Goal: Book appointment/travel/reservation

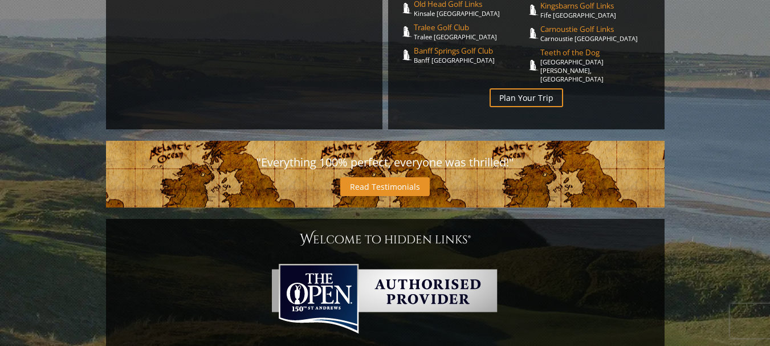
scroll to position [285, 0]
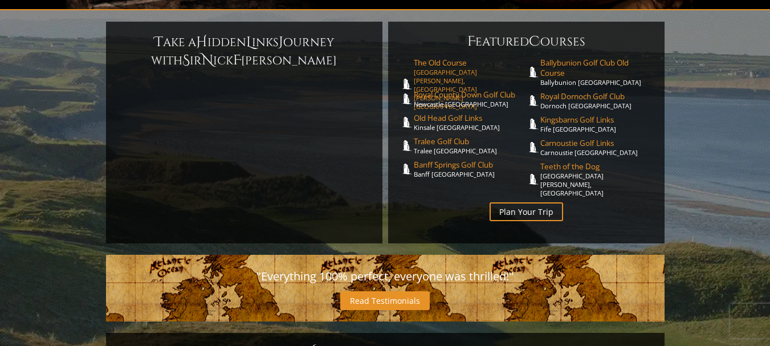
click at [445, 58] on link "The Old Course [GEOGRAPHIC_DATA][PERSON_NAME], [GEOGRAPHIC_DATA][PERSON_NAME] […" at bounding box center [470, 84] width 113 height 53
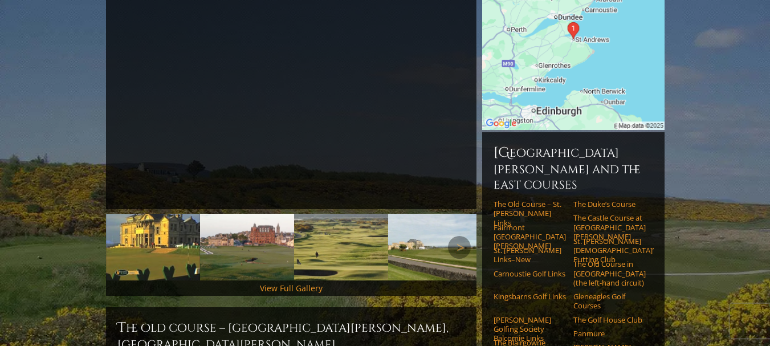
scroll to position [228, 0]
